Goal: Book appointment/travel/reservation

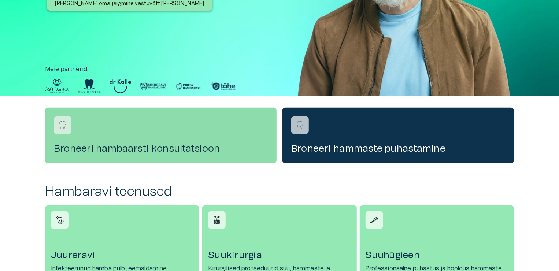
scroll to position [257, 0]
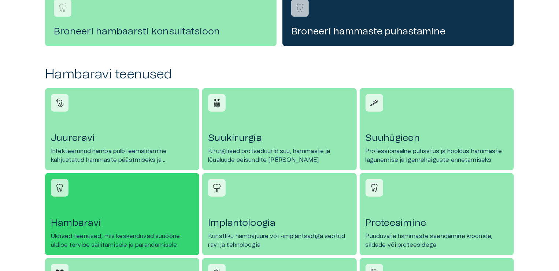
click at [82, 215] on link "[PERSON_NAME] Üldised teenused, mis keskenduvad suuõõne üldise tervise säilitam…" at bounding box center [122, 214] width 154 height 82
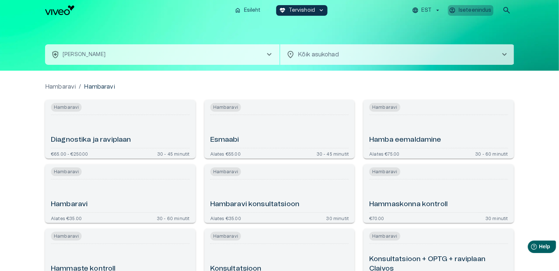
click at [483, 10] on p "Iseteenindus" at bounding box center [475, 11] width 33 height 8
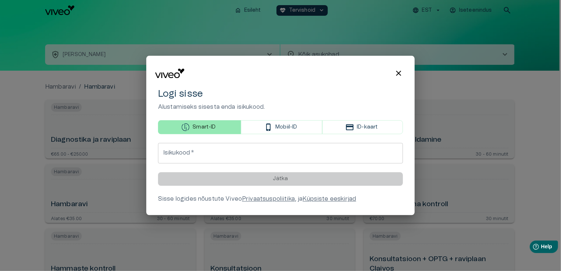
click at [186, 152] on input "Isikukood   *" at bounding box center [280, 153] width 245 height 21
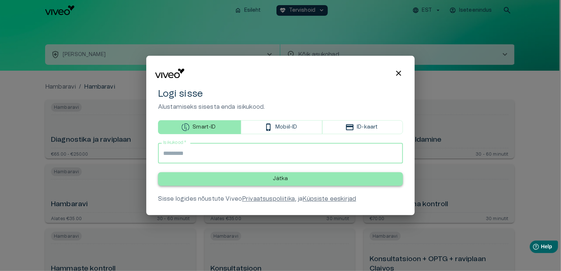
type input "**********"
click at [276, 179] on p "Jätka" at bounding box center [280, 180] width 15 height 8
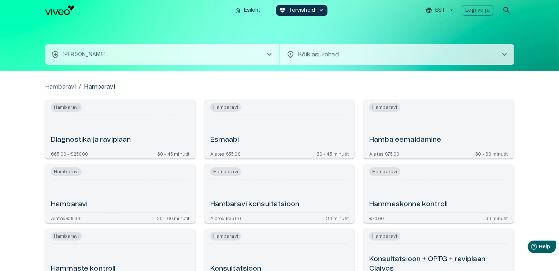
click at [267, 53] on span "chevron_right" at bounding box center [269, 54] width 9 height 9
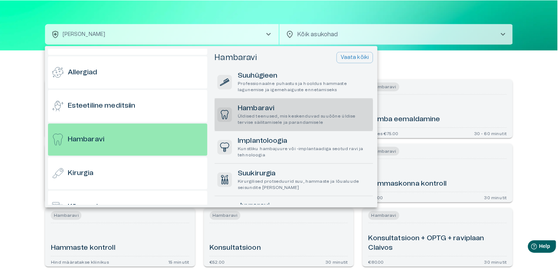
scroll to position [39, 0]
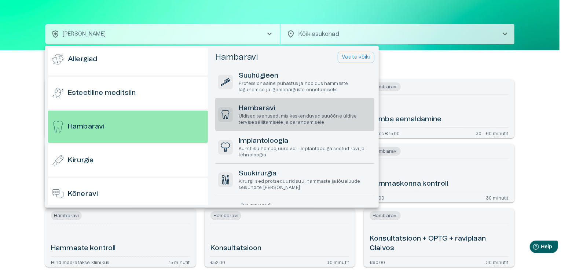
click at [269, 115] on p "Üldised teenused, mis keskenduvad suuõõne üldise tervise säilitamisele ja paran…" at bounding box center [305, 119] width 133 height 12
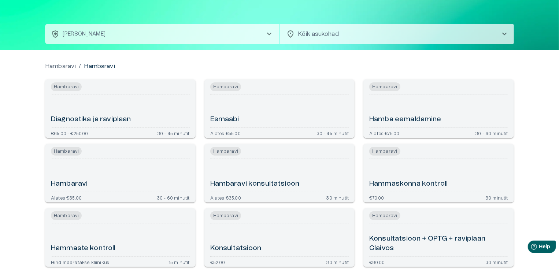
click at [504, 30] on span "chevron_right" at bounding box center [504, 34] width 9 height 9
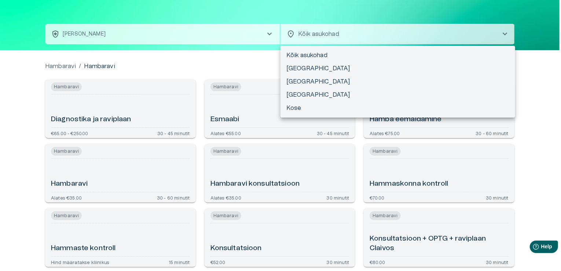
click at [306, 81] on li "[GEOGRAPHIC_DATA]" at bounding box center [397, 81] width 235 height 13
type input "**********"
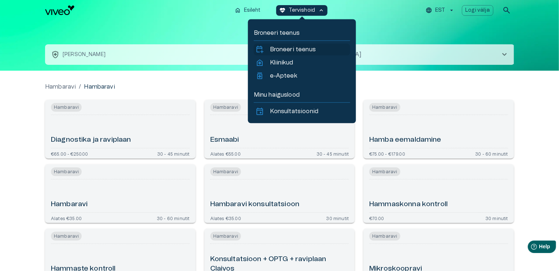
click at [307, 49] on p "Broneeri teenus" at bounding box center [293, 49] width 46 height 9
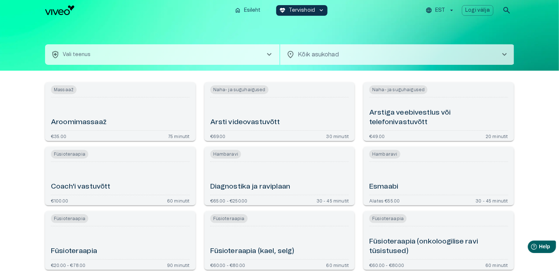
click at [270, 53] on span "chevron_right" at bounding box center [269, 54] width 9 height 9
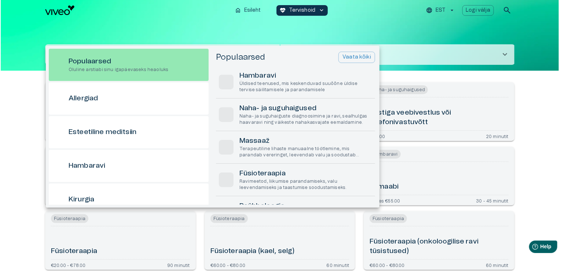
scroll to position [21, 0]
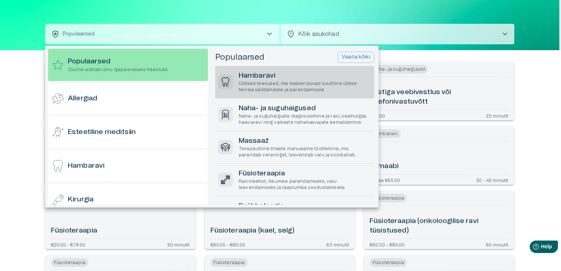
click at [267, 83] on p "Üldised teenused, mis keskenduvad suuõõne üldise tervise säilitamisele ja paran…" at bounding box center [305, 87] width 133 height 12
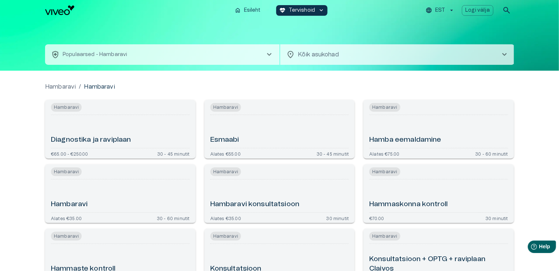
click at [505, 51] on span "chevron_right" at bounding box center [504, 54] width 9 height 9
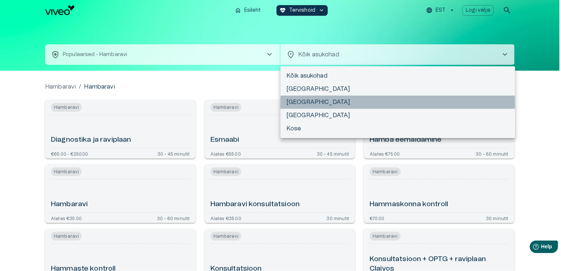
click at [336, 106] on li "[GEOGRAPHIC_DATA]" at bounding box center [397, 102] width 235 height 13
type input "**********"
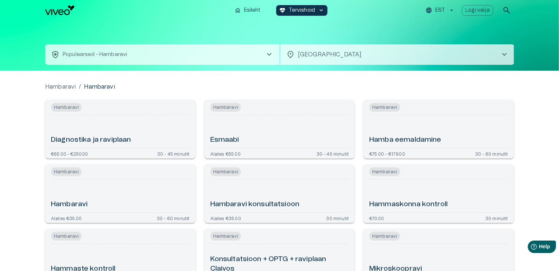
click at [267, 52] on span "chevron_right" at bounding box center [269, 54] width 9 height 9
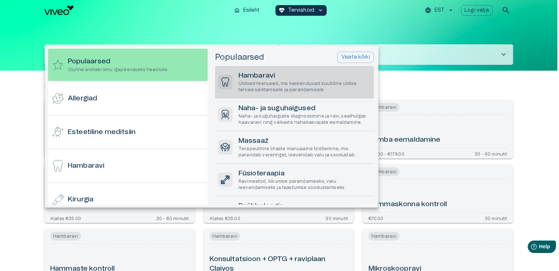
scroll to position [21, 0]
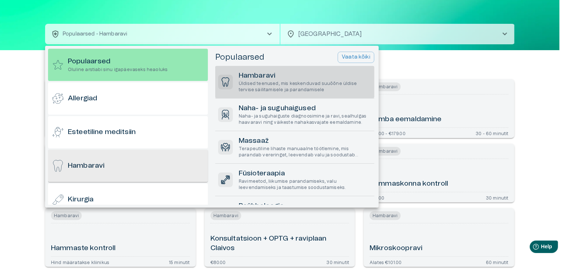
click at [151, 174] on div "Hambaravi" at bounding box center [128, 166] width 160 height 32
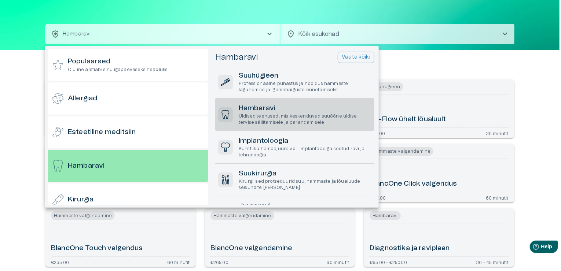
click at [277, 117] on p "Üldised teenused, mis keskenduvad suuõõne üldise tervise säilitamisele ja paran…" at bounding box center [305, 119] width 133 height 12
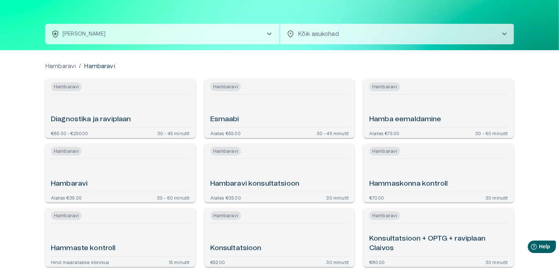
click at [505, 32] on span "chevron_right" at bounding box center [504, 34] width 9 height 9
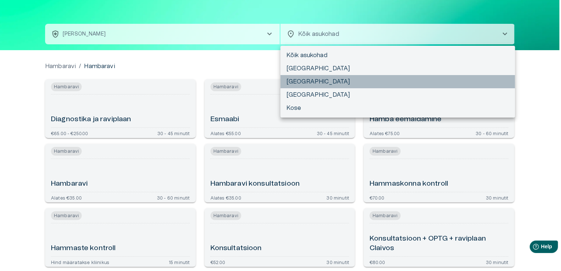
click at [299, 79] on li "[GEOGRAPHIC_DATA]" at bounding box center [397, 81] width 235 height 13
type input "**********"
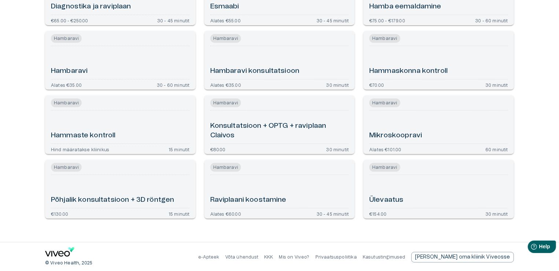
scroll to position [134, 0]
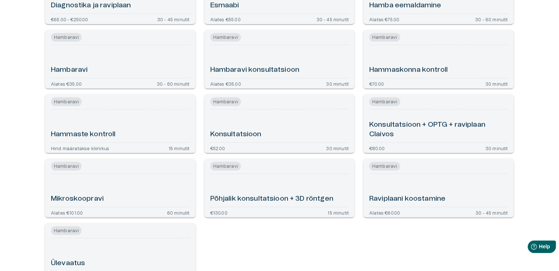
scroll to position [21, 0]
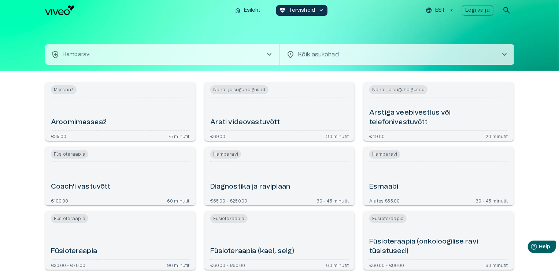
scroll to position [21, 0]
